Goal: Obtain resource: Obtain resource

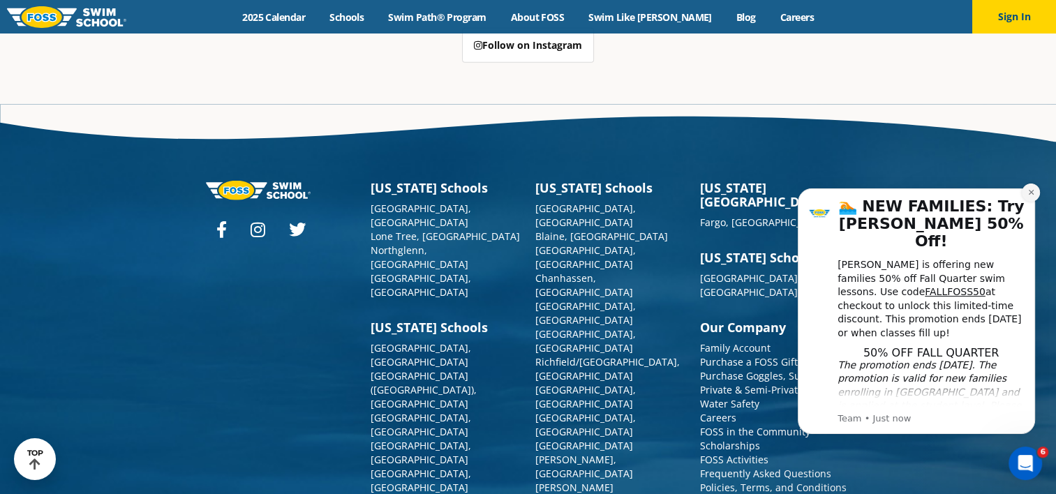
click at [1028, 191] on icon "Dismiss notification" at bounding box center [1032, 193] width 8 height 8
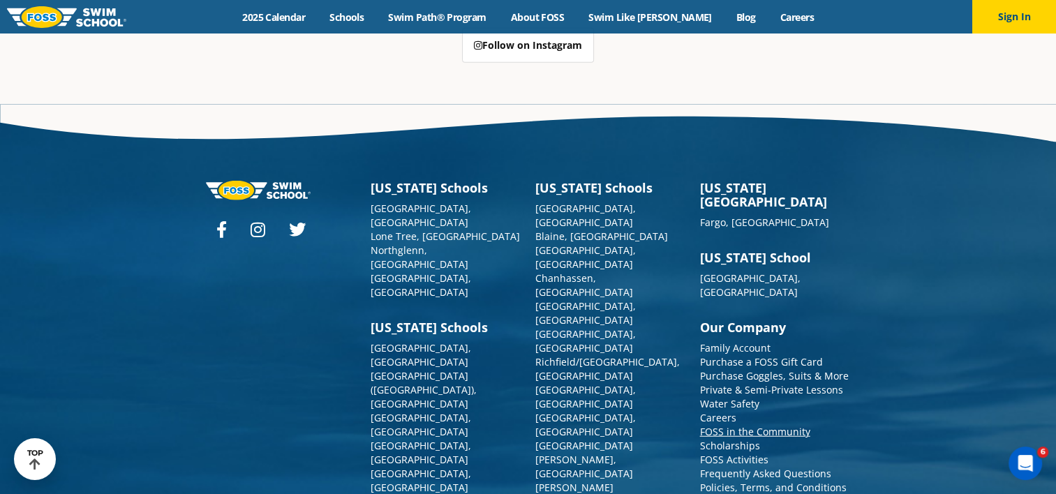
click at [734, 425] on link "FOSS in the Community" at bounding box center [755, 431] width 110 height 13
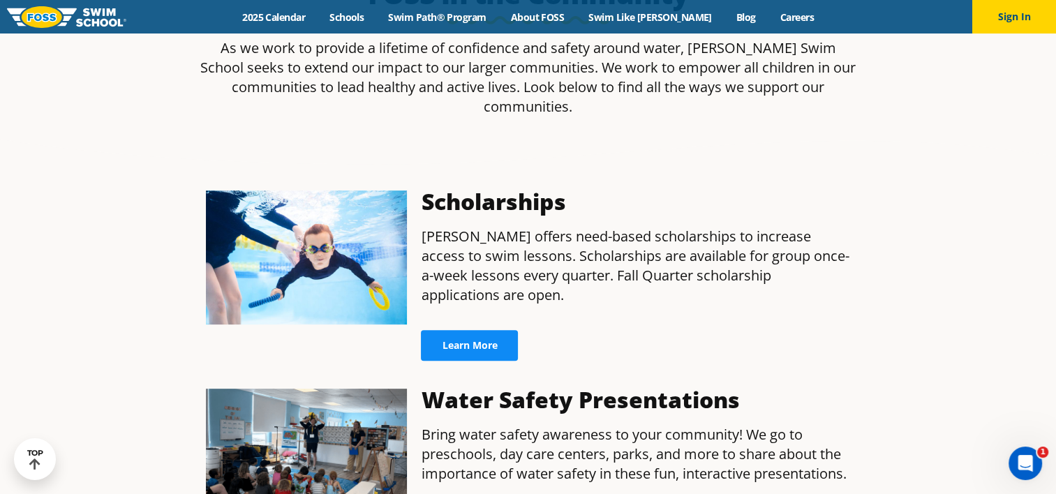
click at [475, 341] on span "Learn More" at bounding box center [469, 346] width 55 height 10
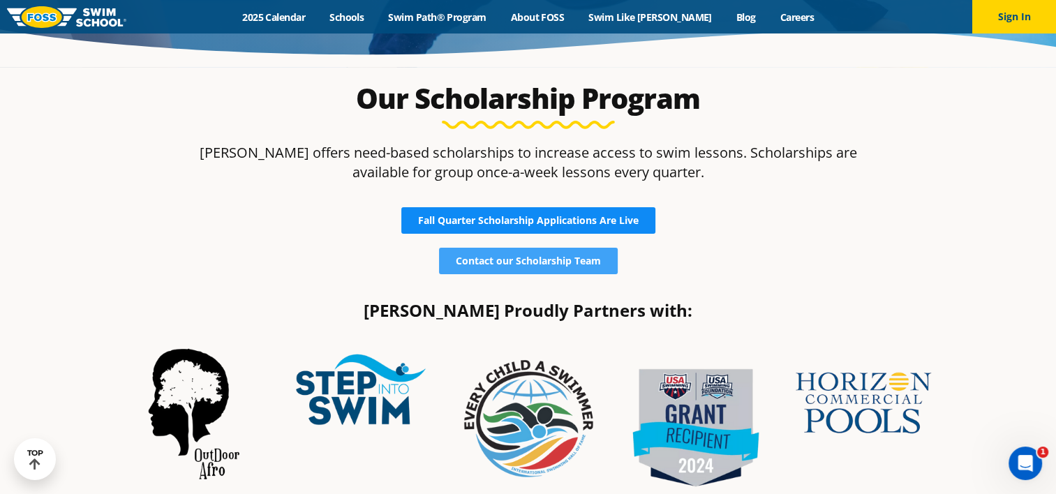
click at [540, 220] on span "Fall Quarter Scholarship Applications Are Live" at bounding box center [528, 221] width 221 height 10
